Goal: Task Accomplishment & Management: Complete application form

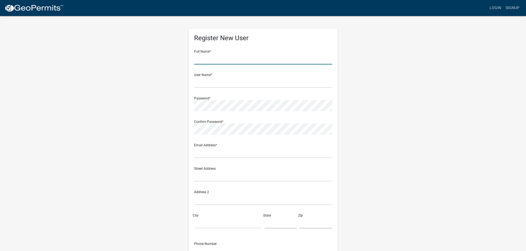
click at [236, 62] on input "text" at bounding box center [263, 58] width 138 height 11
click at [236, 62] on input "[PERSON_NAME]" at bounding box center [263, 58] width 138 height 11
type input "Mitch Kelley"
click at [232, 80] on input "text" at bounding box center [263, 82] width 138 height 11
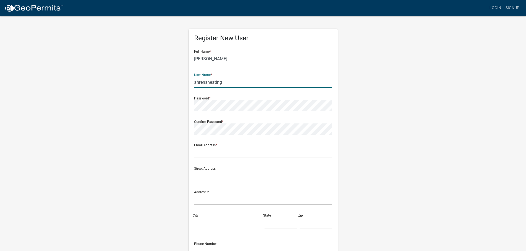
type input "ahrensheating"
click at [214, 157] on input "text" at bounding box center [263, 152] width 138 height 11
type input "mitchkelley@breatheeasymankato.com"
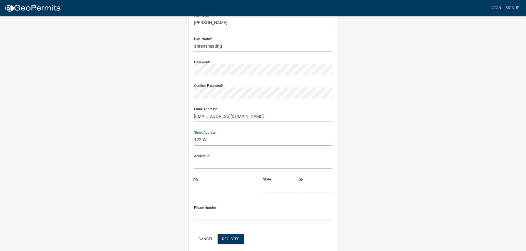
scroll to position [4, 0]
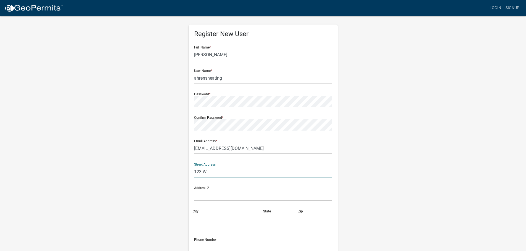
drag, startPoint x: 210, startPoint y: 171, endPoint x: 169, endPoint y: 179, distance: 41.7
click at [169, 179] on div "Register New User Full Name * Mitch Kelley User Name * ahrensheating Password *…" at bounding box center [263, 158] width 315 height 295
type input "1618 S. Broadway St."
type input "New Ulm"
type input "MN"
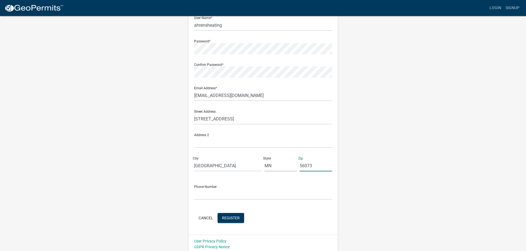
scroll to position [59, 0]
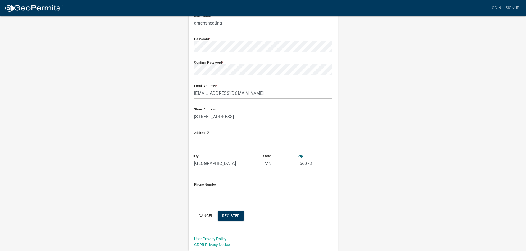
type input "56073"
click at [201, 190] on input "text" at bounding box center [263, 192] width 138 height 11
type input "5073511455"
click at [230, 214] on span "Register" at bounding box center [231, 216] width 18 height 4
